Goal: Task Accomplishment & Management: Manage account settings

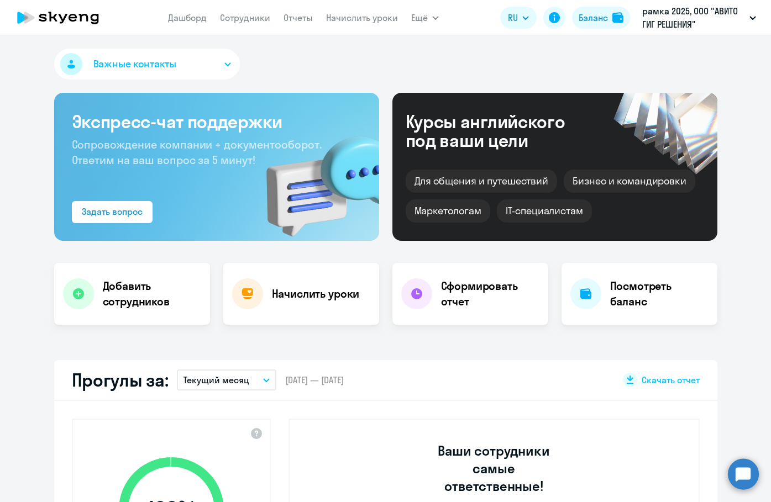
select select "30"
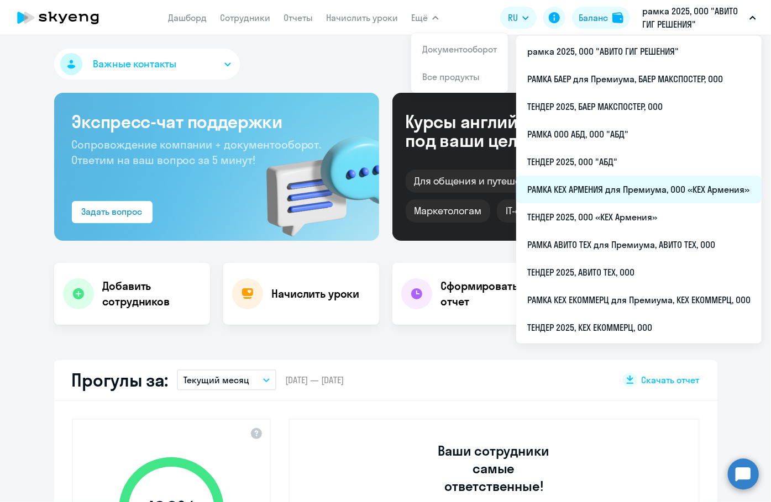
click at [663, 192] on li "РАМКА КЕХ АРМЕНИЯ для Премиума, ООО «КЕХ Армения»" at bounding box center [638, 190] width 245 height 28
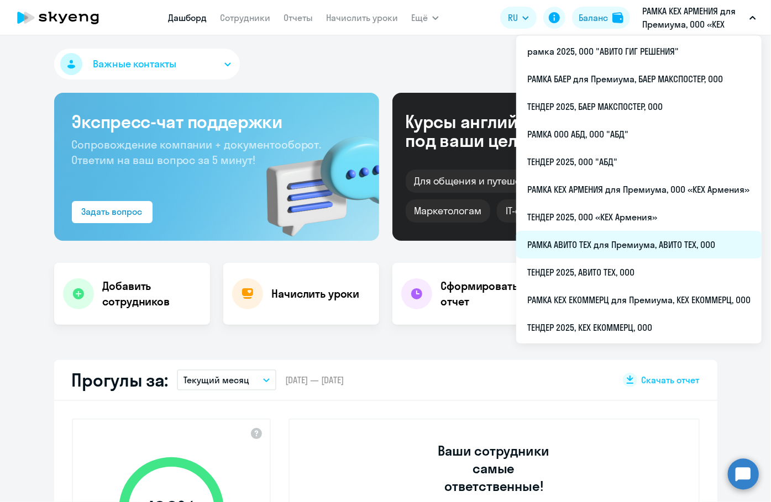
click at [671, 233] on li "РАМКА АВИТО ТЕХ для Премиума, АВИТО ТЕХ, ООО" at bounding box center [638, 245] width 245 height 28
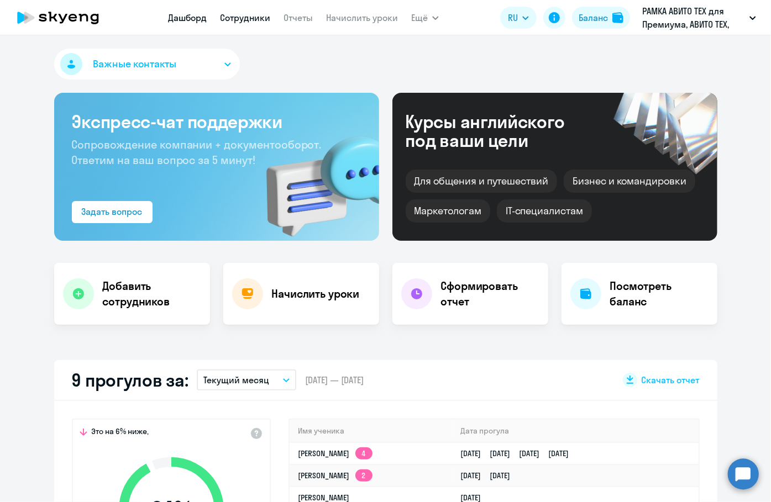
click at [254, 17] on link "Сотрудники" at bounding box center [245, 17] width 50 height 11
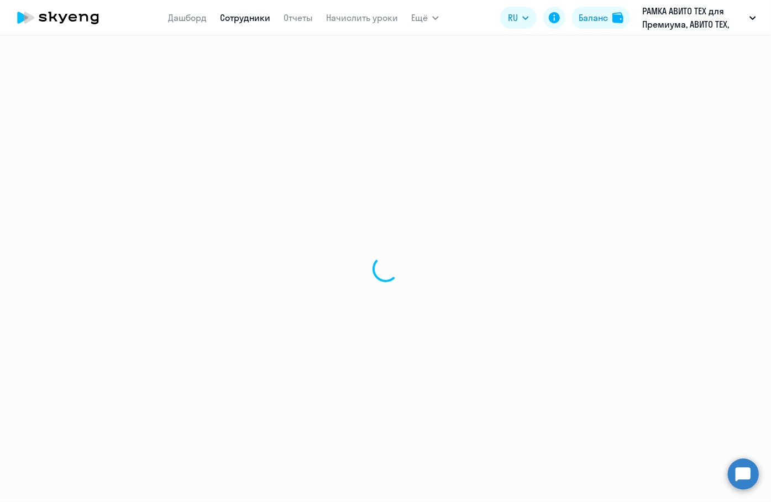
select select "30"
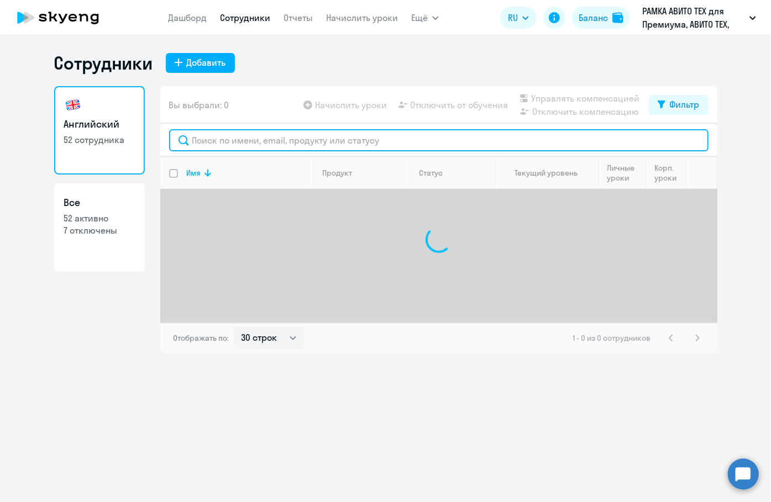
click at [275, 140] on input "text" at bounding box center [439, 140] width 540 height 22
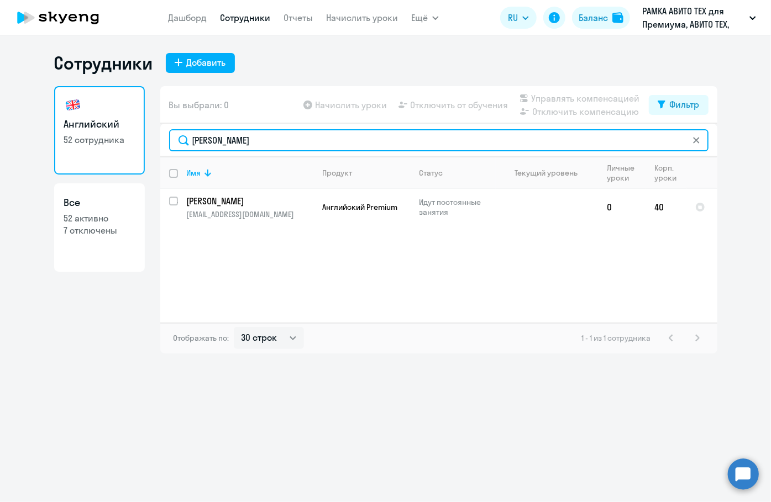
type input "[PERSON_NAME]"
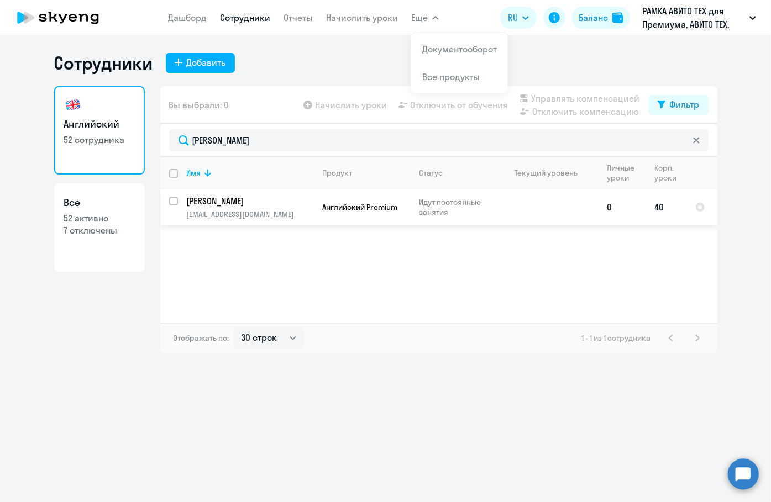
click at [247, 202] on p "[PERSON_NAME]" at bounding box center [249, 201] width 125 height 12
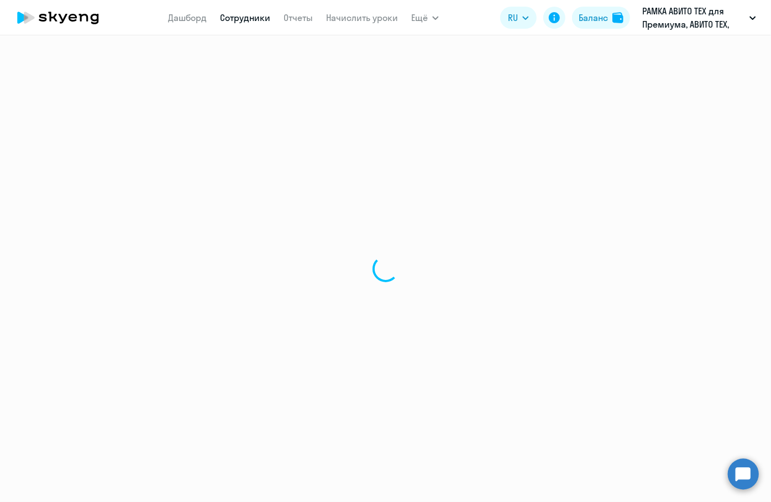
select select "english"
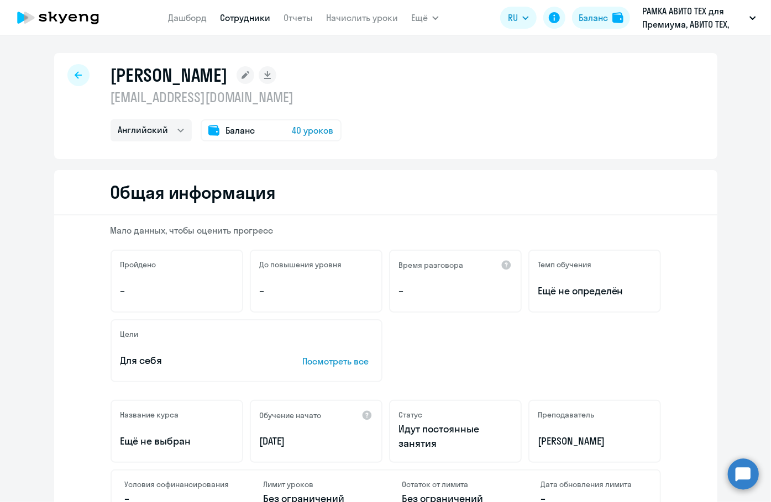
click at [254, 132] on div "Баланс 40 уроков" at bounding box center [271, 130] width 141 height 22
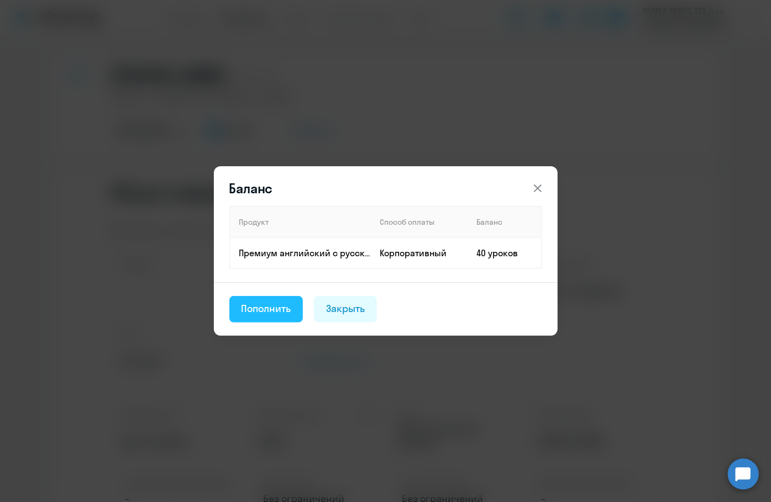
click at [275, 306] on div "Пополнить" at bounding box center [267, 309] width 50 height 14
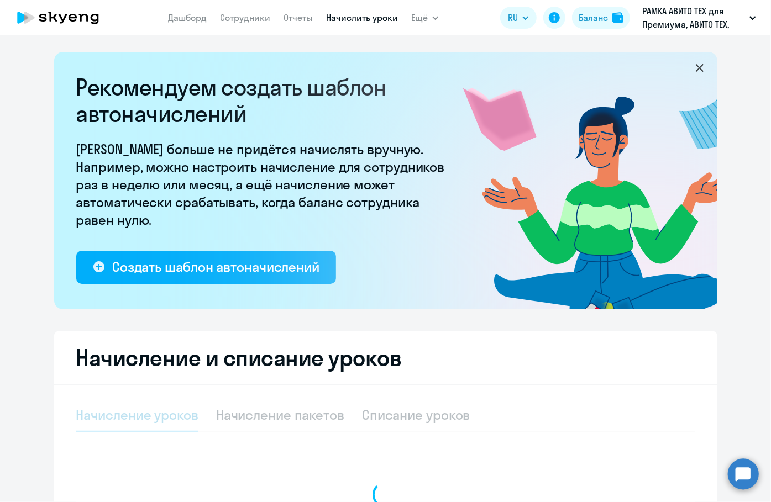
select select "10"
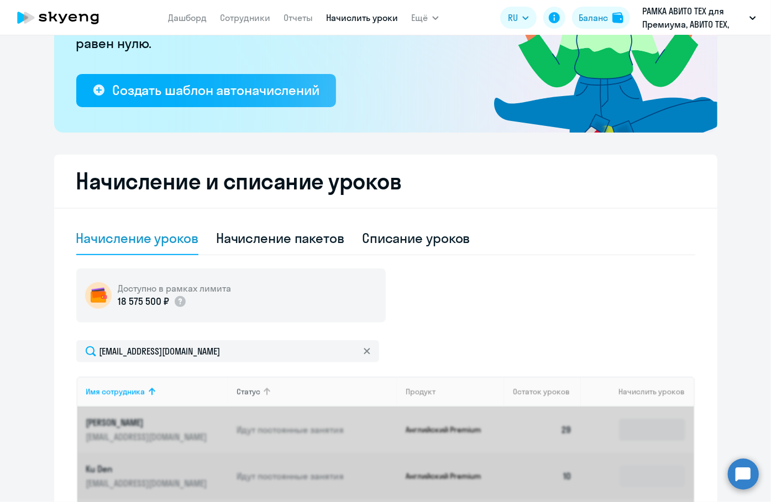
scroll to position [276, 0]
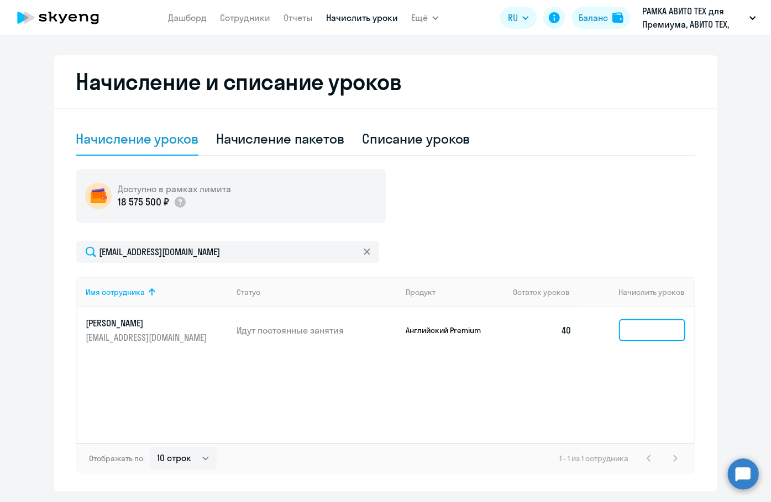
click at [655, 323] on input at bounding box center [652, 331] width 66 height 22
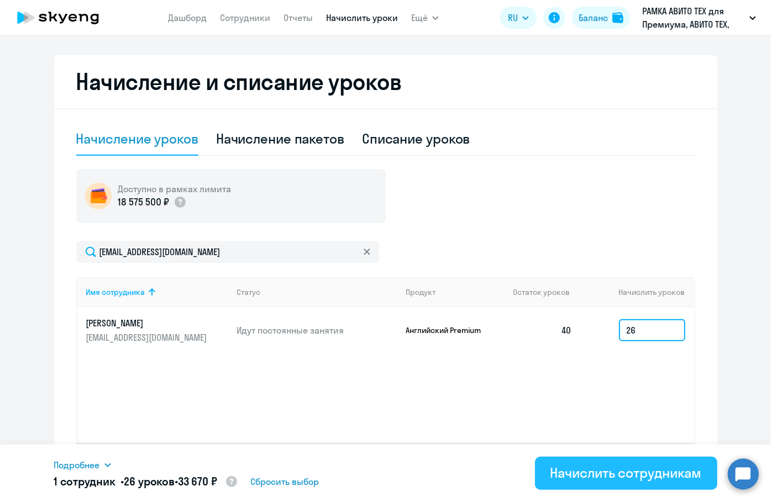
type input "26"
click at [605, 472] on div "Начислить сотрудникам" at bounding box center [626, 473] width 151 height 18
